Goal: Task Accomplishment & Management: Manage account settings

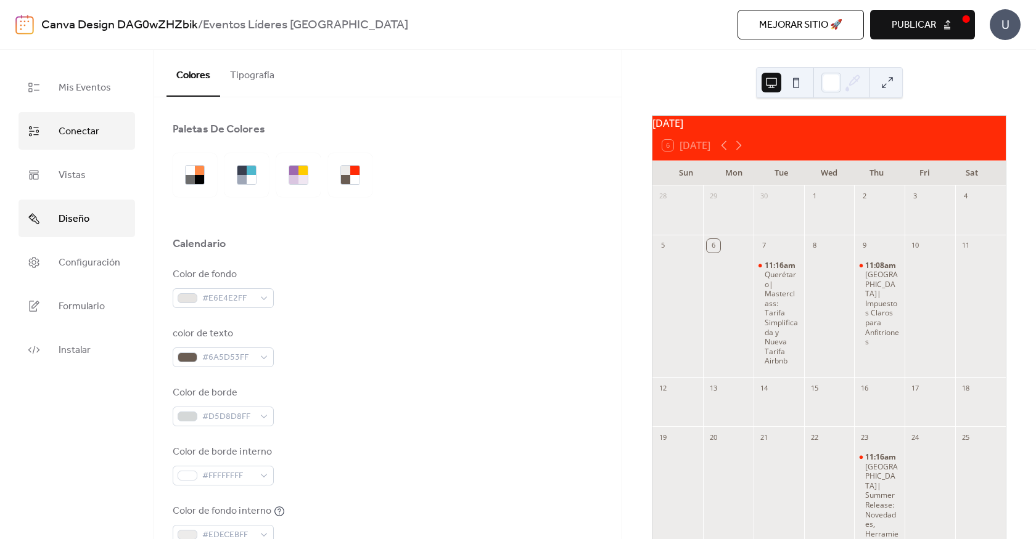
click at [119, 126] on link "Conectar" at bounding box center [76, 131] width 117 height 38
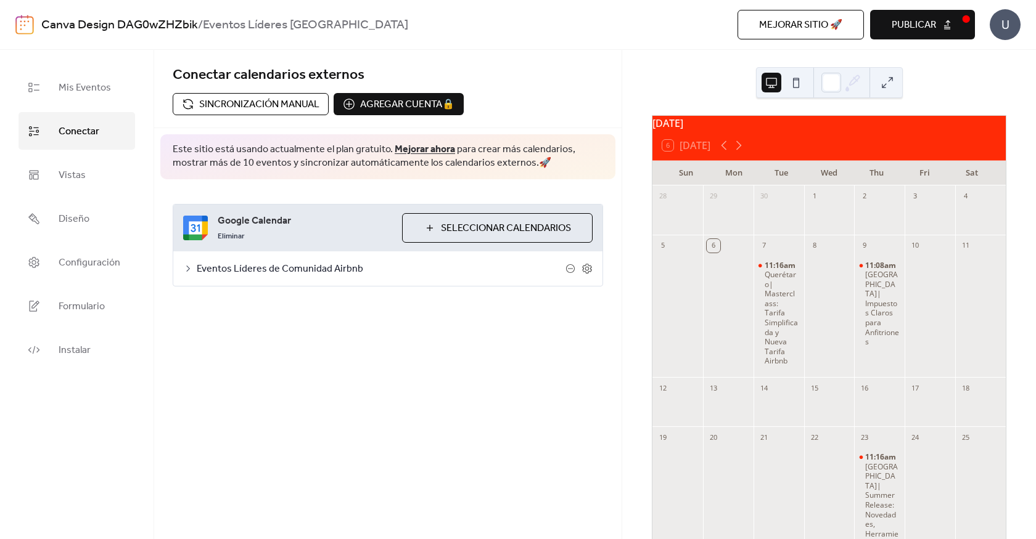
click at [291, 268] on span "Eventos Líderes de Comunidad Airbnb" at bounding box center [381, 269] width 369 height 15
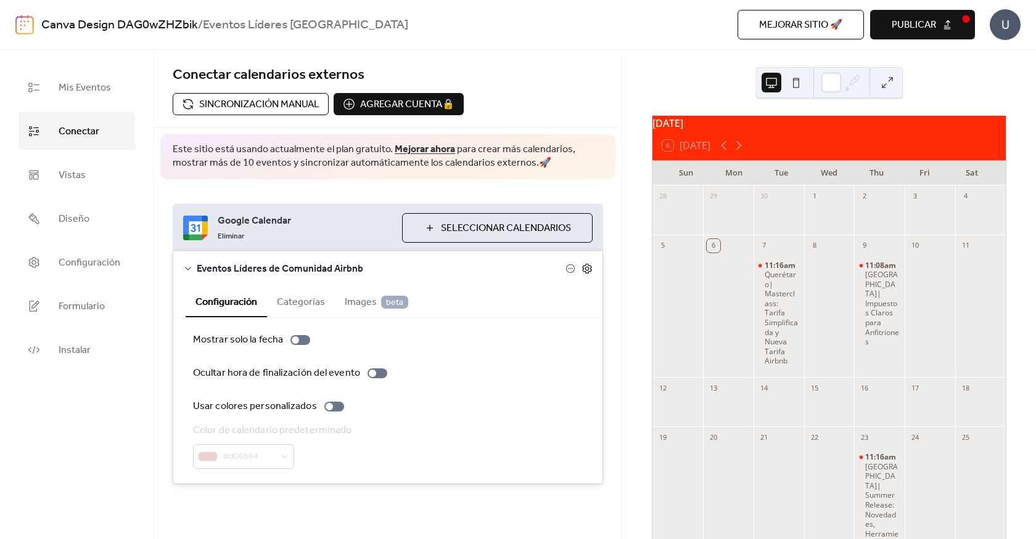
click at [590, 269] on icon at bounding box center [586, 268] width 11 height 11
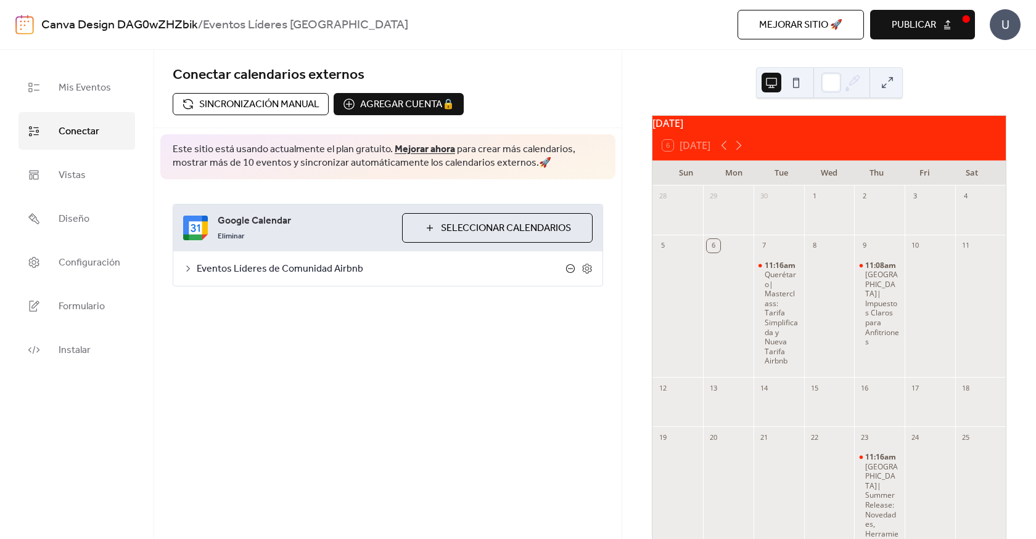
click at [570, 269] on icon at bounding box center [570, 269] width 10 height 10
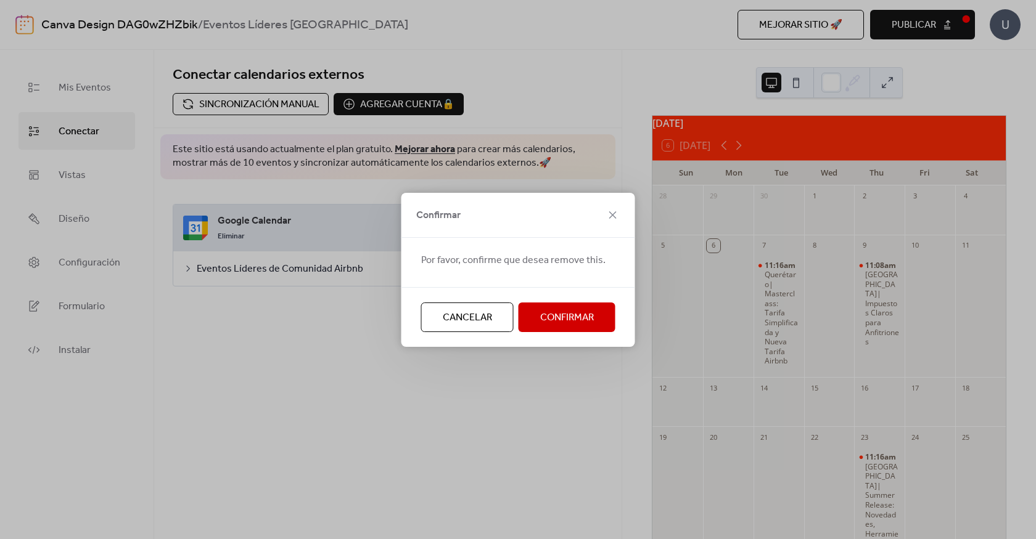
click at [584, 321] on span "Confirmar" at bounding box center [567, 318] width 54 height 15
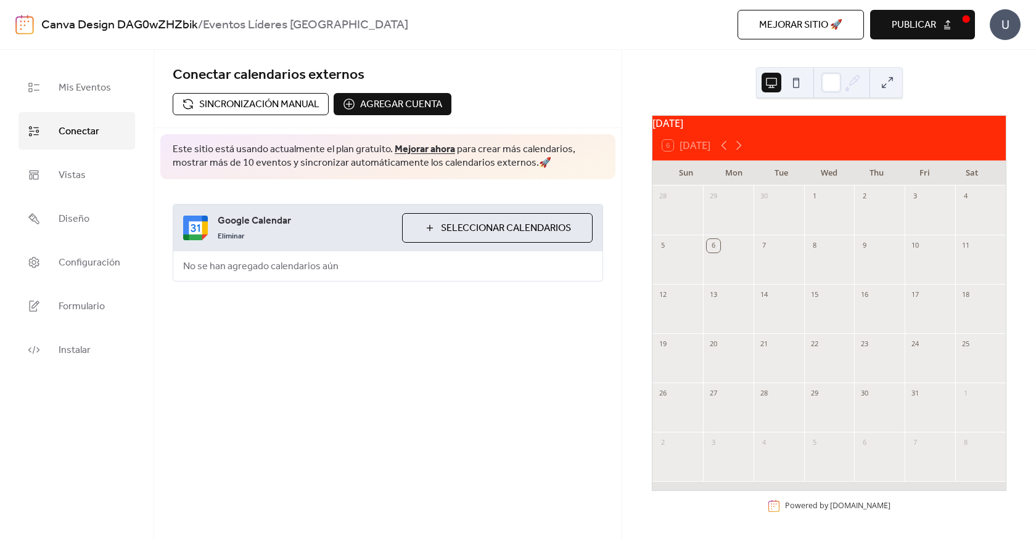
click at [500, 226] on span "Seleccionar Calendarios" at bounding box center [506, 228] width 130 height 15
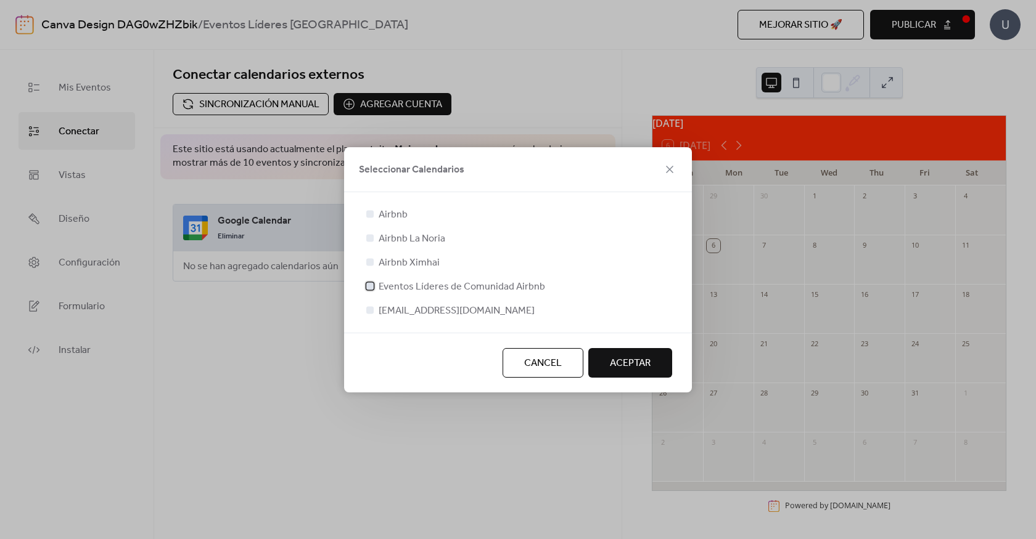
click at [458, 287] on span "Eventos Líderes de Comunidad Airbnb" at bounding box center [461, 287] width 166 height 15
click at [647, 371] on span "ACEPTAR" at bounding box center [630, 363] width 41 height 15
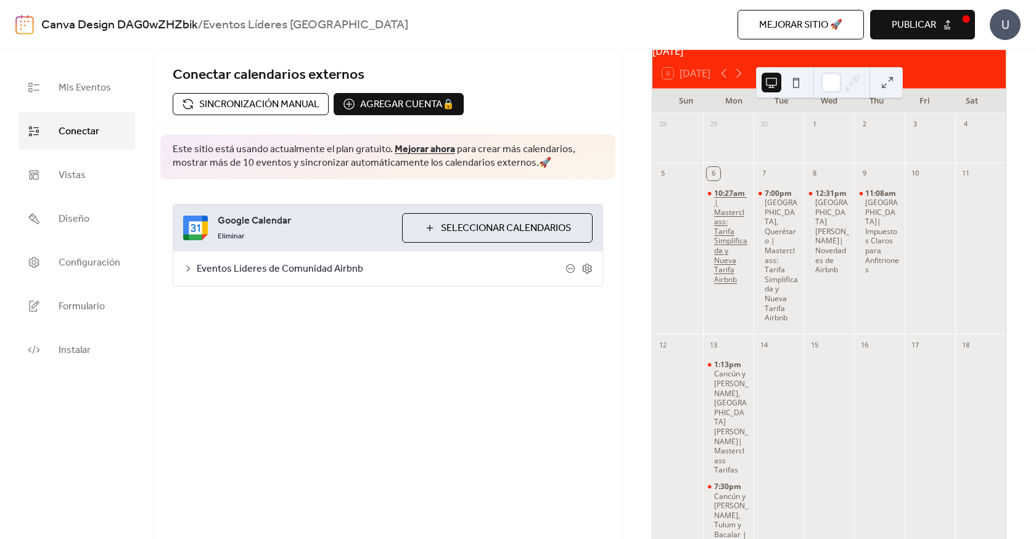
scroll to position [81, 0]
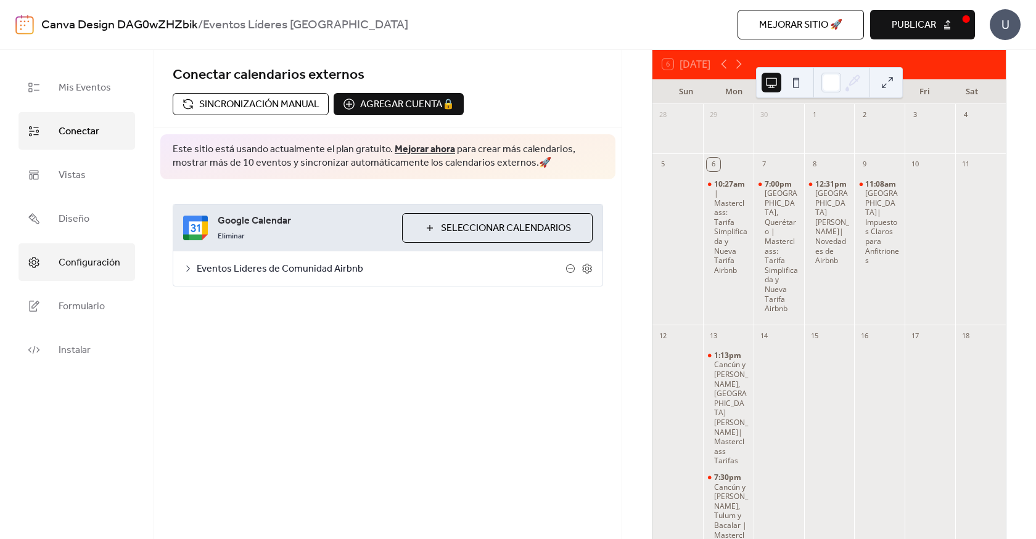
click at [86, 265] on span "Configuración" at bounding box center [90, 262] width 62 height 19
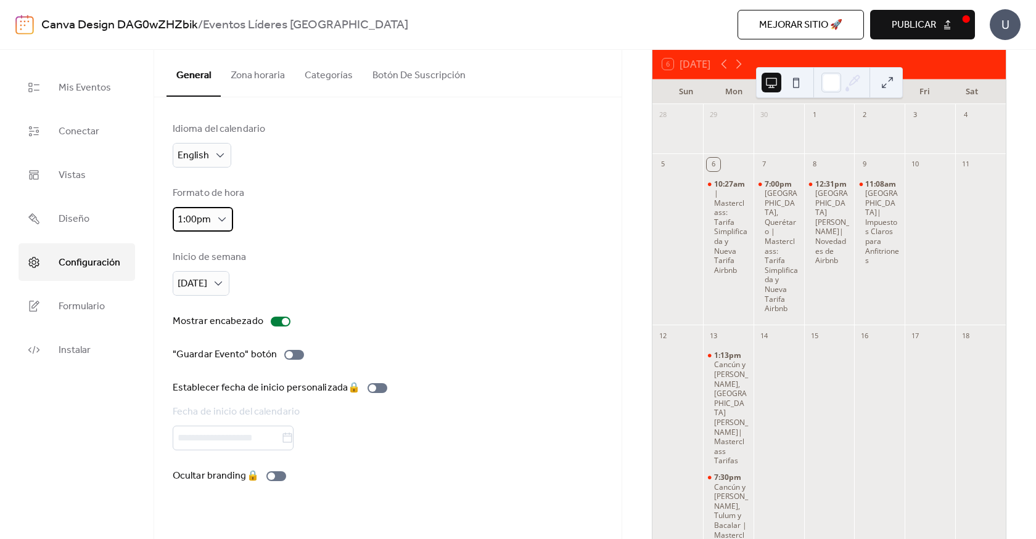
click at [214, 215] on div "1:00pm" at bounding box center [203, 219] width 60 height 25
click at [208, 247] on span "1:00pm" at bounding box center [198, 247] width 33 height 15
click at [242, 79] on button "Zona horaria" at bounding box center [258, 73] width 74 height 46
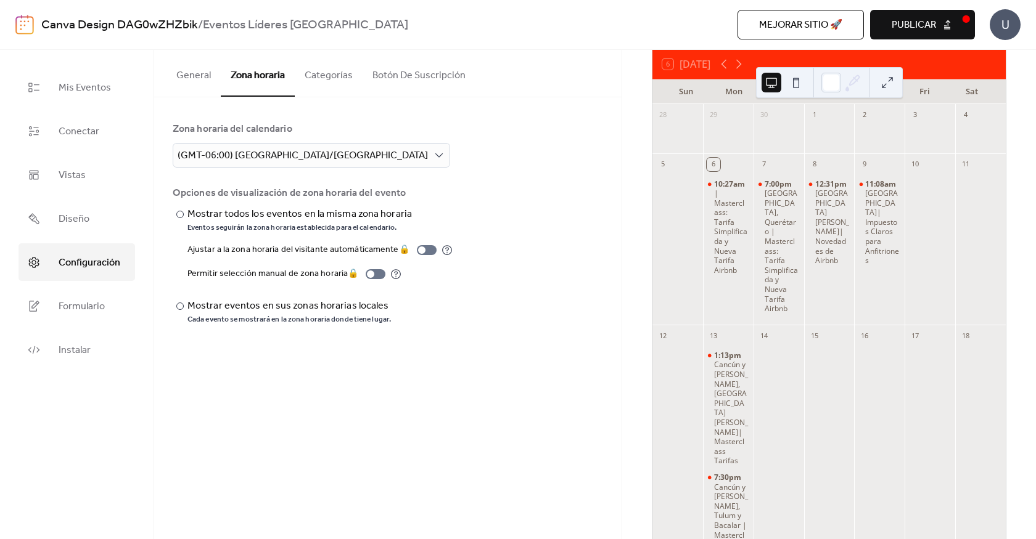
click at [396, 157] on div "Zona horaria del calendario (GMT-06:00) [GEOGRAPHIC_DATA]/[GEOGRAPHIC_DATA]" at bounding box center [388, 145] width 430 height 46
click at [186, 79] on button "General" at bounding box center [193, 73] width 54 height 46
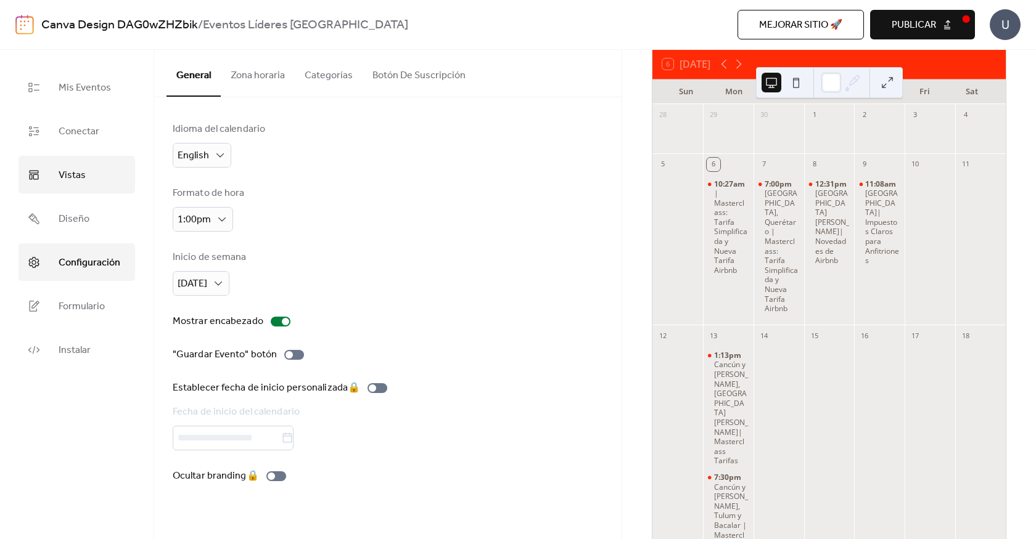
click at [77, 189] on link "Vistas" at bounding box center [76, 175] width 117 height 38
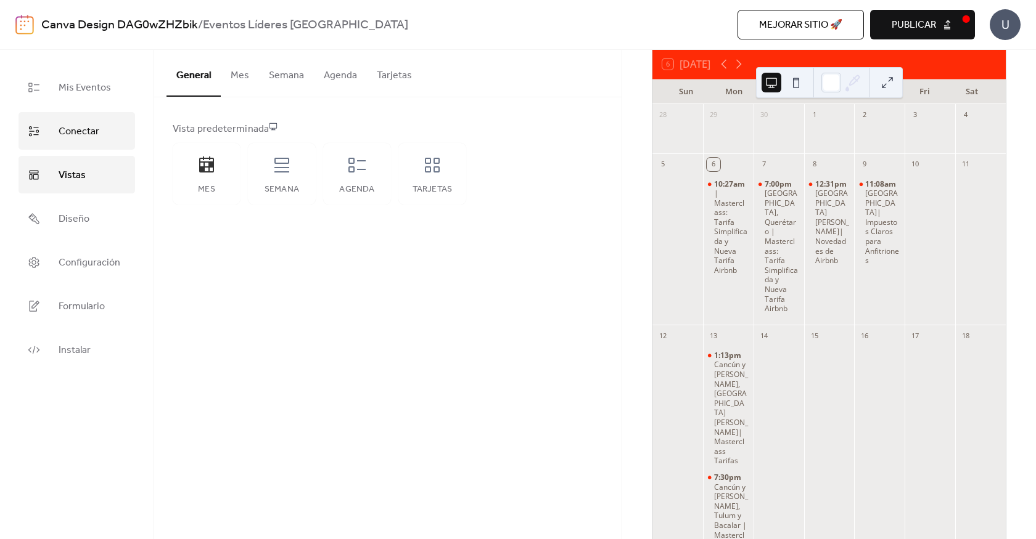
click at [97, 123] on span "Conectar" at bounding box center [79, 131] width 41 height 19
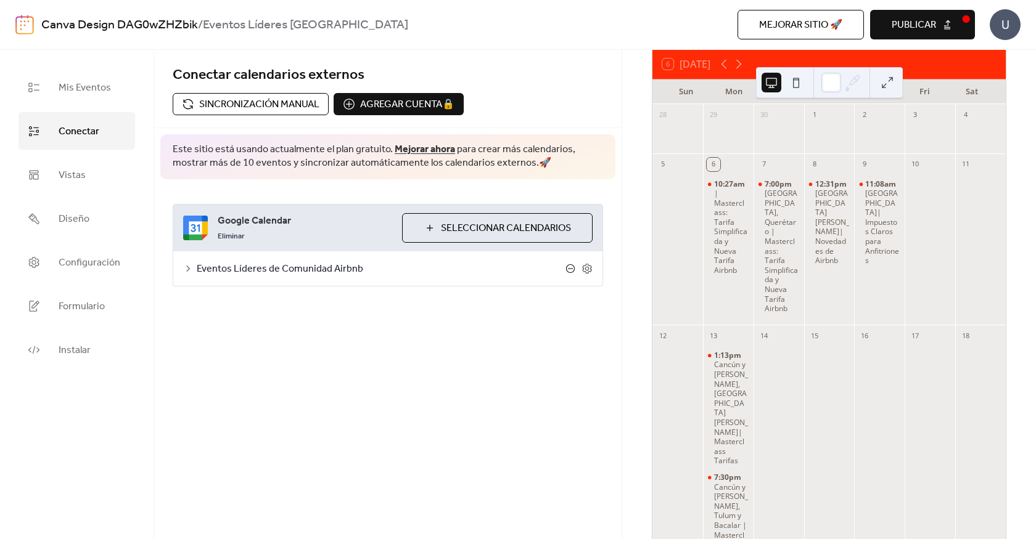
click at [567, 273] on icon at bounding box center [570, 269] width 10 height 10
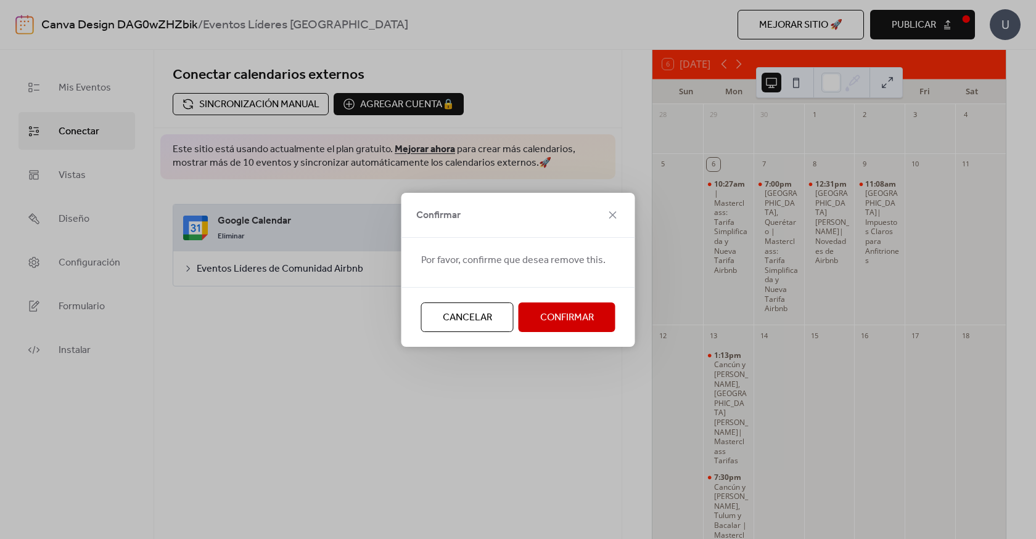
click at [575, 324] on span "Confirmar" at bounding box center [567, 318] width 54 height 15
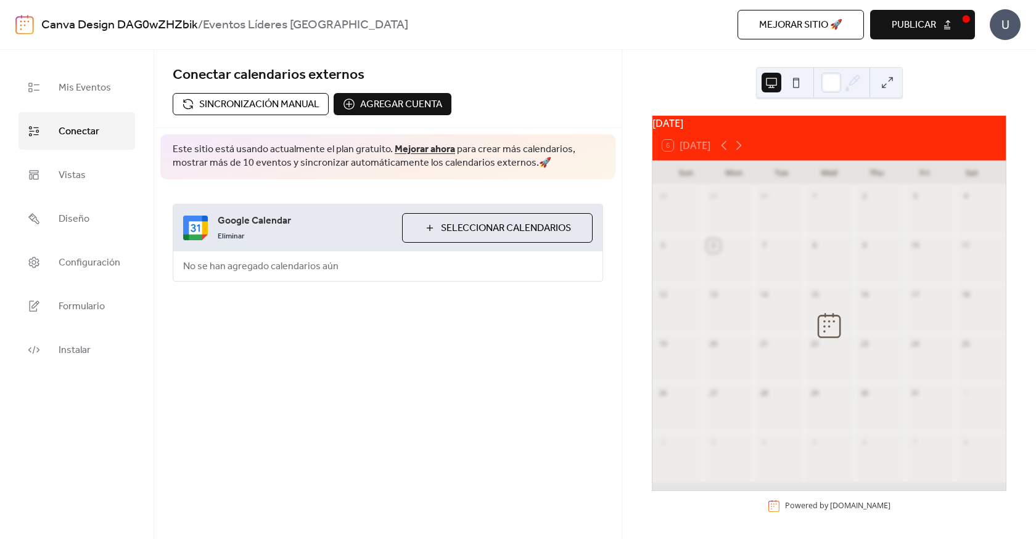
scroll to position [6, 0]
click at [515, 221] on span "Seleccionar Calendarios" at bounding box center [506, 228] width 130 height 15
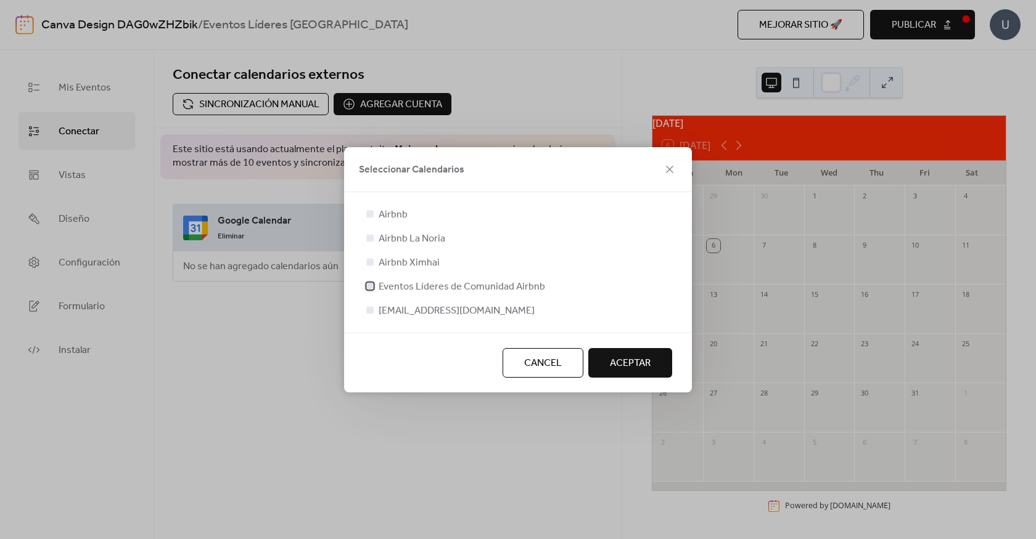
click at [466, 284] on span "Eventos Líderes de Comunidad Airbnb" at bounding box center [461, 287] width 166 height 15
click at [640, 359] on span "ACEPTAR" at bounding box center [630, 363] width 41 height 15
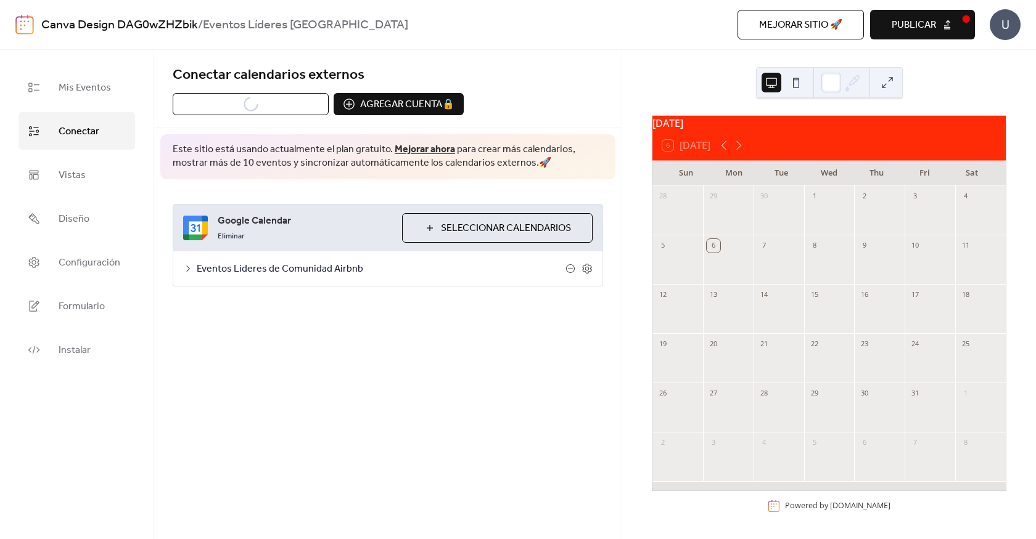
scroll to position [81, 0]
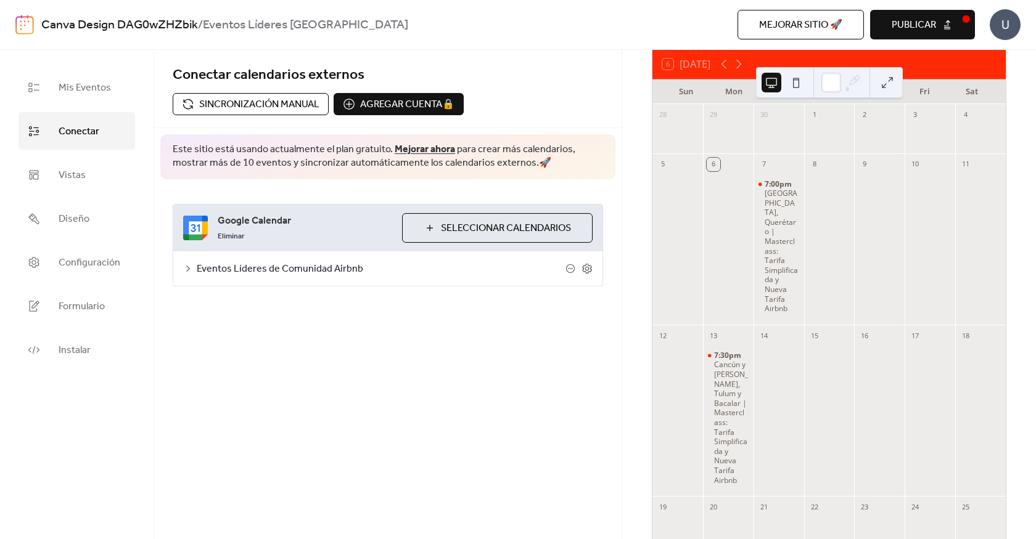
click at [934, 33] on span "Publicar" at bounding box center [913, 25] width 44 height 15
